Goal: Check status: Check status

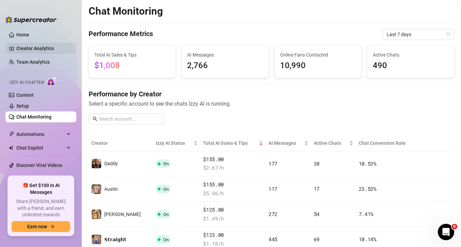
click at [26, 48] on link "Creator Analytics" at bounding box center [43, 48] width 55 height 11
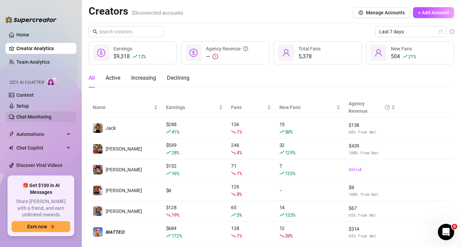
click at [39, 117] on link "Chat Monitoring" at bounding box center [33, 116] width 35 height 5
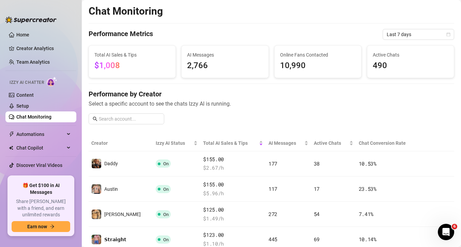
click at [404, 35] on span "Last 7 days" at bounding box center [418, 34] width 63 height 10
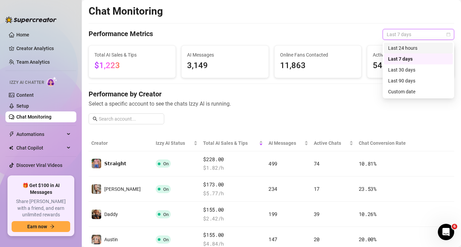
click at [406, 46] on div "Last 24 hours" at bounding box center [418, 48] width 61 height 8
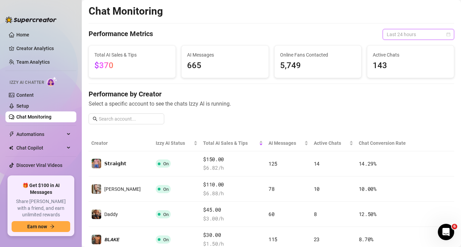
click at [404, 34] on span "Last 24 hours" at bounding box center [418, 34] width 63 height 10
click at [360, 92] on h4 "Performance by Creator" at bounding box center [272, 94] width 366 height 10
click at [399, 34] on span "Last 24 hours" at bounding box center [418, 34] width 63 height 10
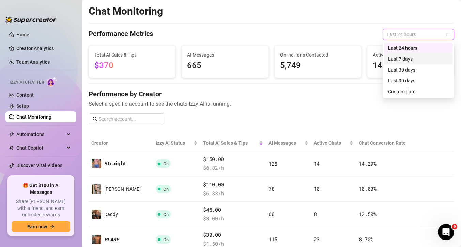
click at [405, 60] on div "Last 7 days" at bounding box center [418, 59] width 61 height 8
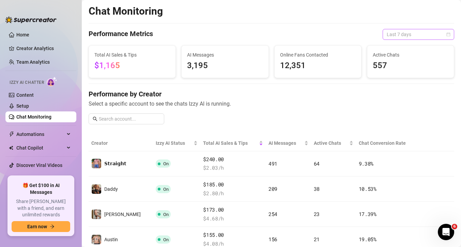
click at [408, 33] on span "Last 7 days" at bounding box center [418, 34] width 63 height 10
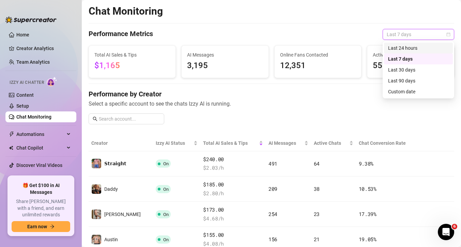
click at [406, 46] on div "Last 24 hours" at bounding box center [418, 48] width 61 height 8
